Goal: Transaction & Acquisition: Obtain resource

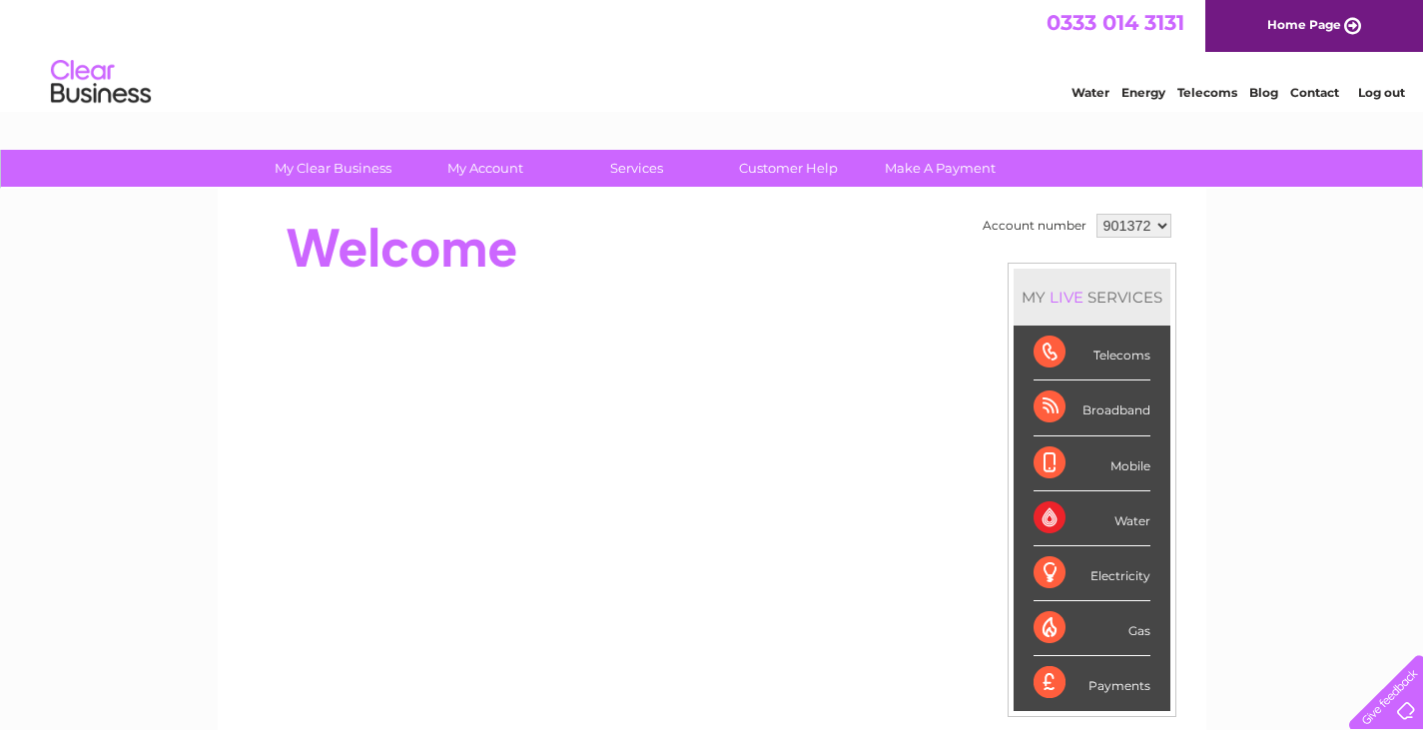
click at [1152, 223] on select "901372 901374 989595" at bounding box center [1133, 226] width 75 height 24
click at [1096, 214] on select "901372 901374 989595" at bounding box center [1133, 226] width 75 height 24
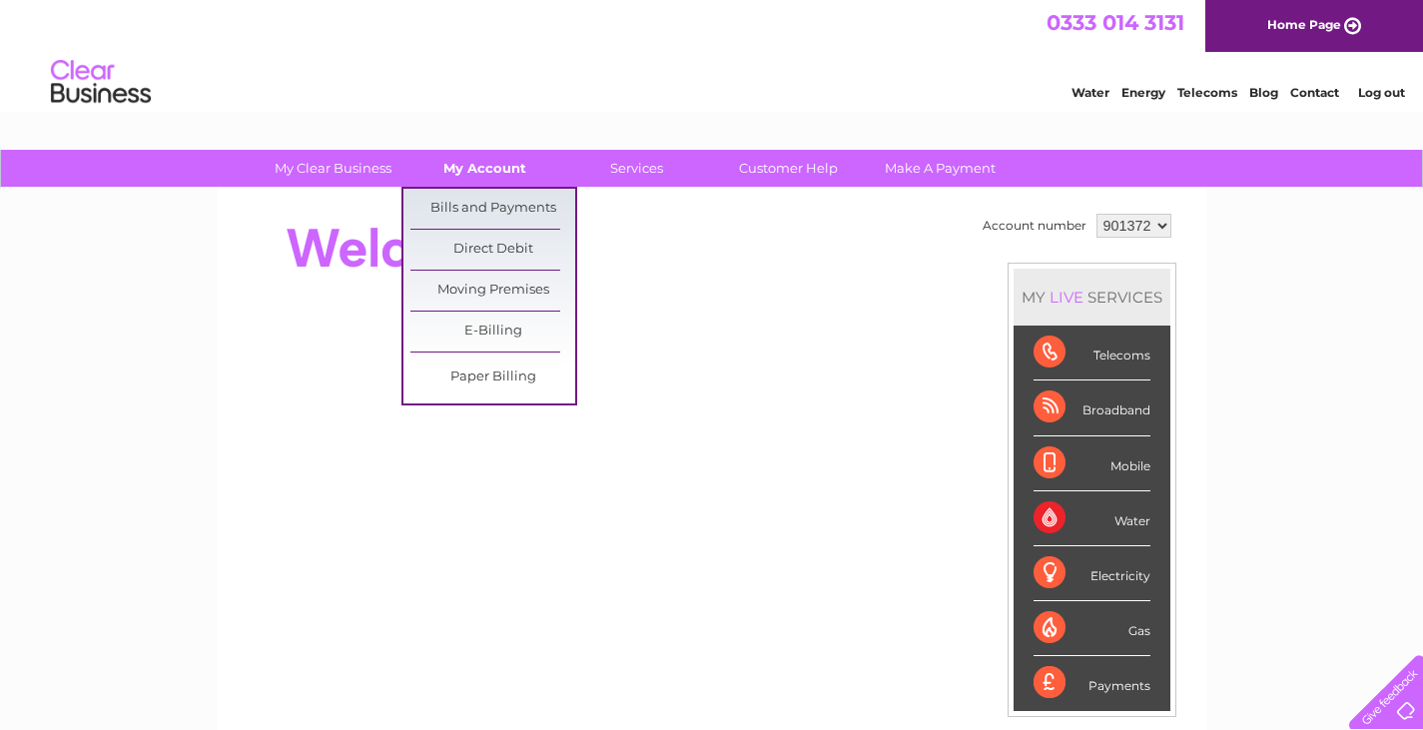
click at [449, 163] on link "My Account" at bounding box center [484, 168] width 165 height 37
click at [452, 199] on link "Bills and Payments" at bounding box center [492, 209] width 165 height 40
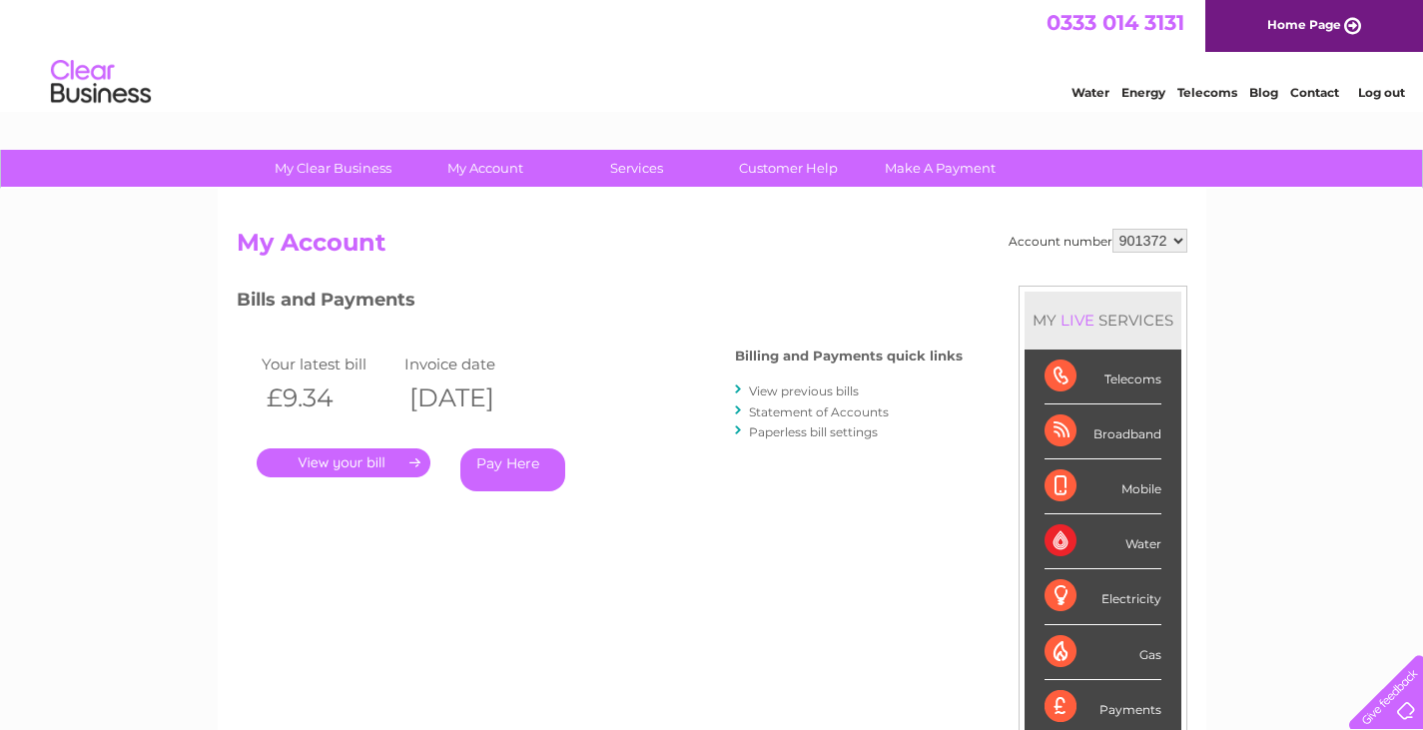
click at [1178, 239] on select "901372 901374 989595" at bounding box center [1149, 241] width 75 height 24
select select "989595"
click at [1112, 229] on select "901372 901374 989595" at bounding box center [1149, 241] width 75 height 24
click at [330, 459] on link "." at bounding box center [344, 462] width 174 height 29
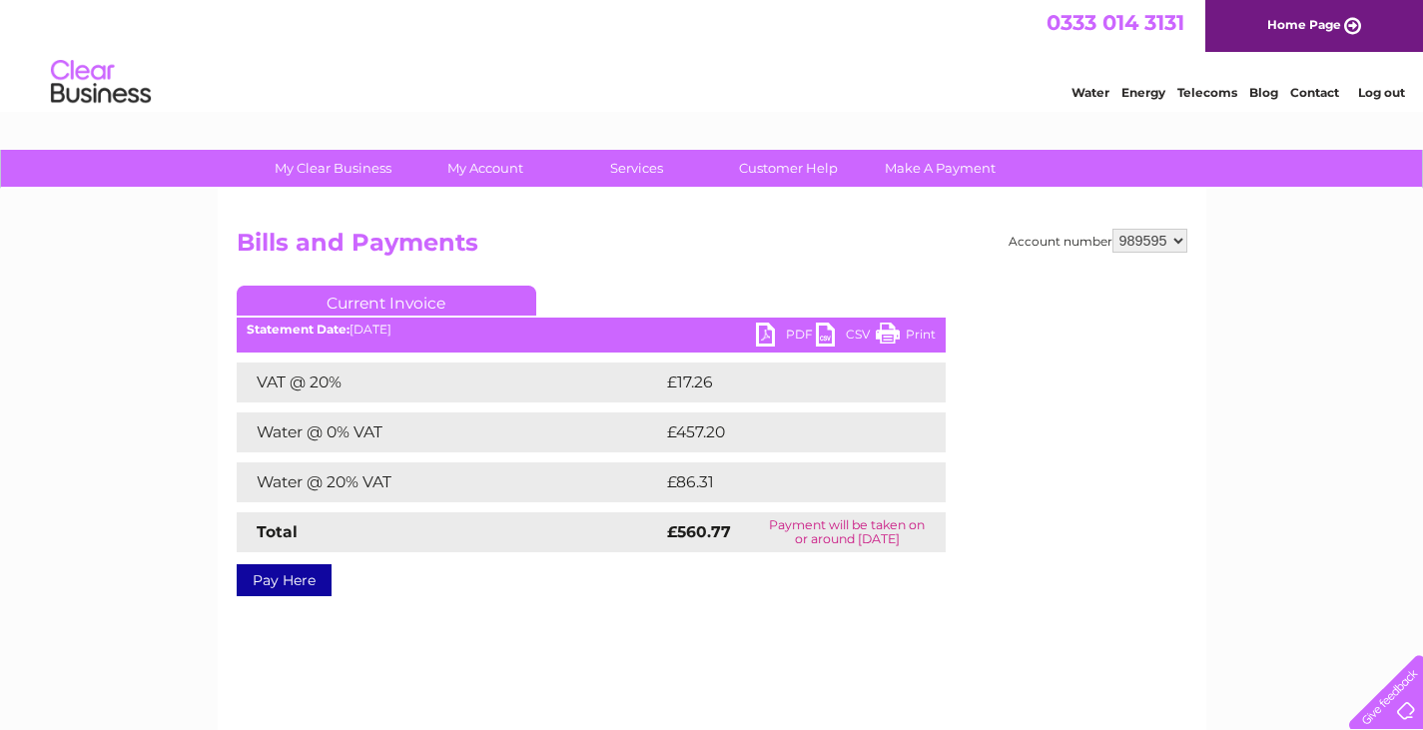
click at [772, 330] on link "PDF" at bounding box center [786, 337] width 60 height 29
